Goal: Task Accomplishment & Management: Manage account settings

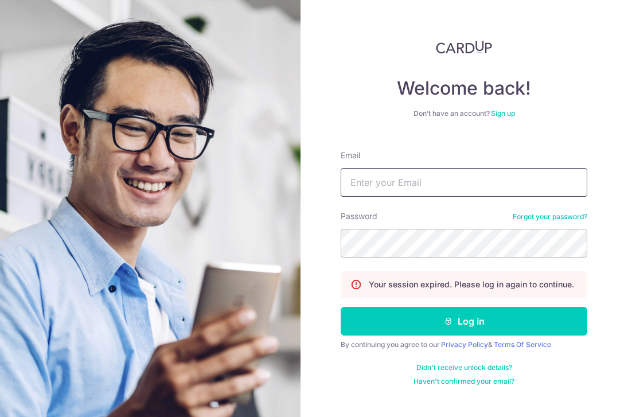
click at [381, 182] on input "Email" at bounding box center [464, 182] width 247 height 29
click at [412, 178] on input "Email" at bounding box center [464, 182] width 247 height 29
type input "[EMAIL_ADDRESS][DOMAIN_NAME]"
click at [341, 307] on button "Log in" at bounding box center [464, 321] width 247 height 29
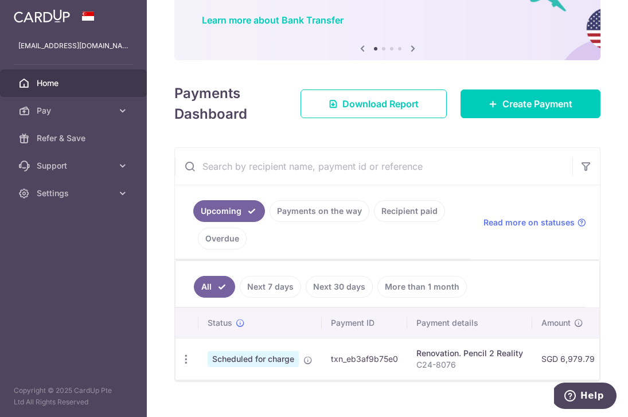
scroll to position [119, 0]
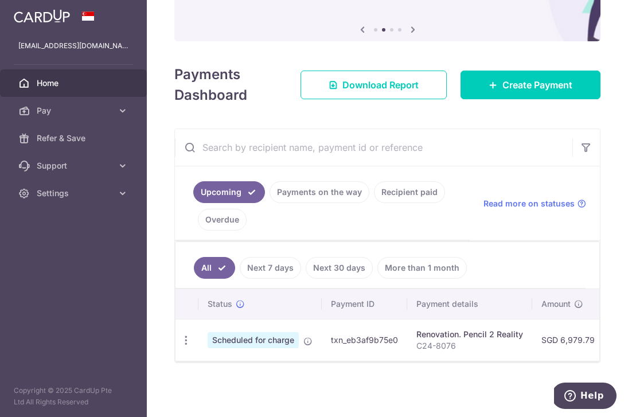
click at [260, 269] on link "Next 7 days" at bounding box center [270, 268] width 61 height 22
